Goal: Transaction & Acquisition: Subscribe to service/newsletter

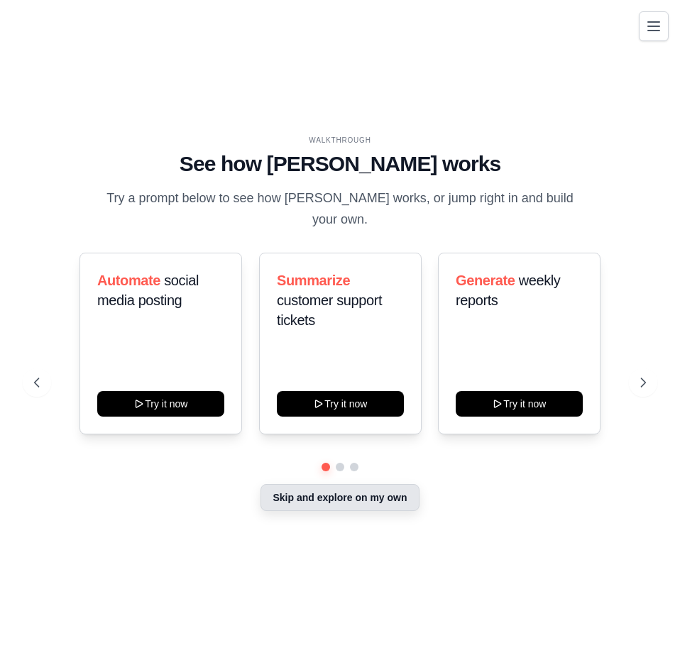
click at [328, 492] on button "Skip and explore on my own" at bounding box center [339, 497] width 158 height 27
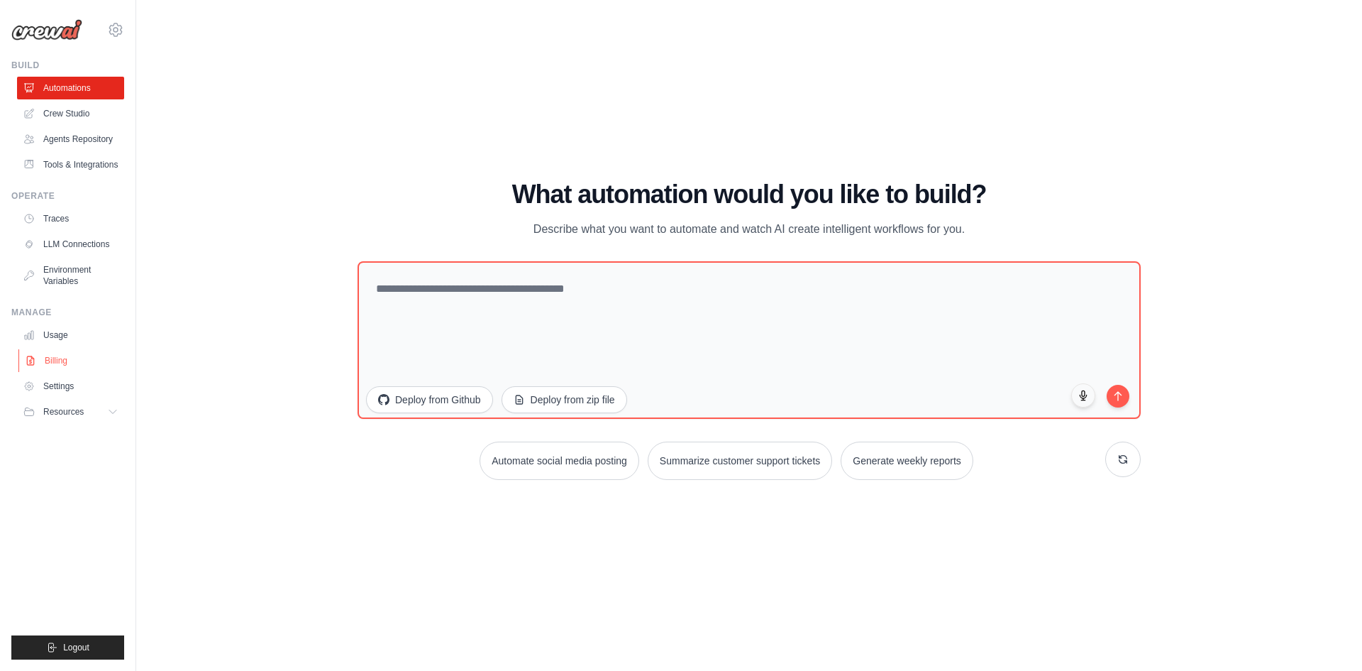
click at [52, 353] on link "Billing" at bounding box center [71, 360] width 107 height 23
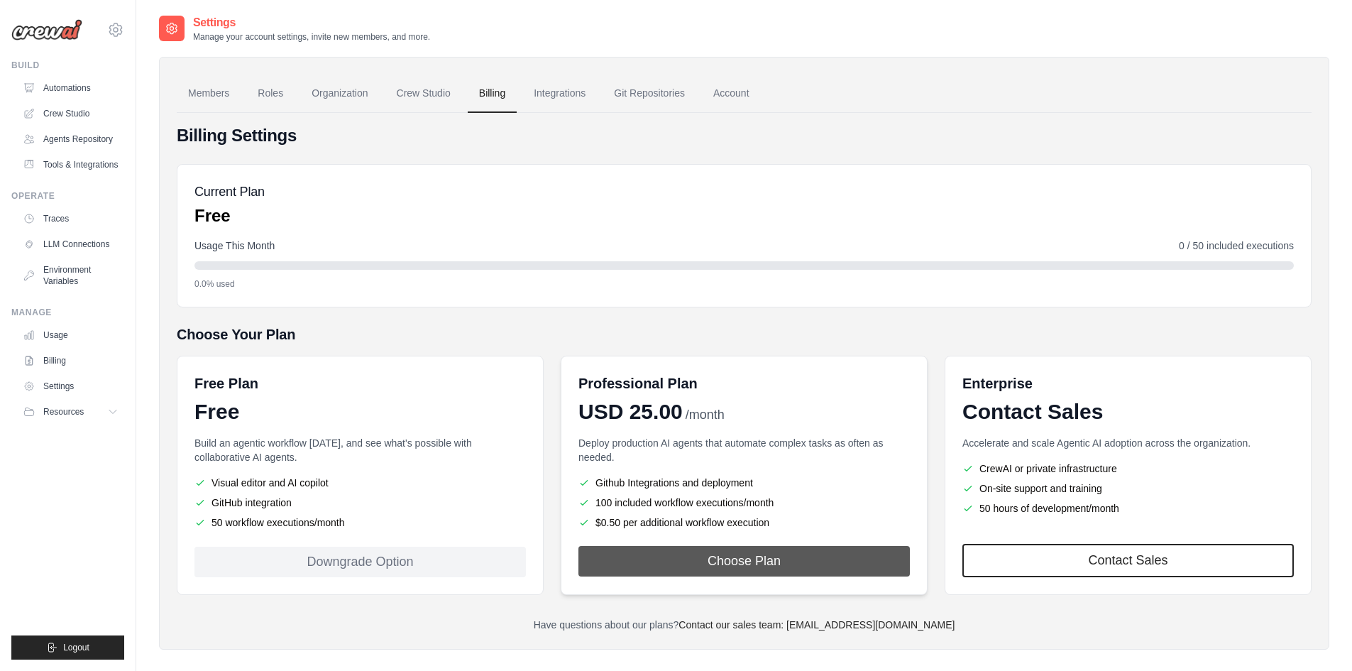
click at [679, 565] on button "Choose Plan" at bounding box center [743, 561] width 331 height 31
